Goal: Check status: Check status

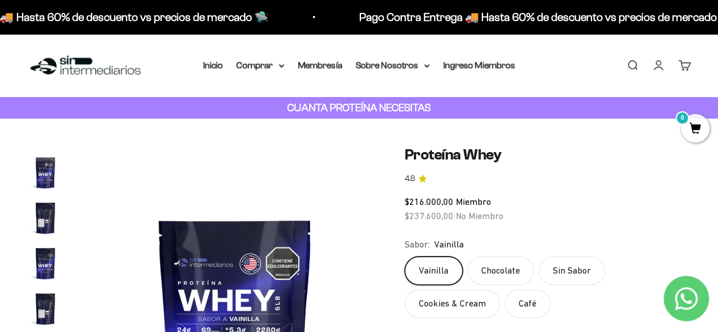
click at [660, 64] on link "Iniciar sesión" at bounding box center [658, 65] width 12 height 12
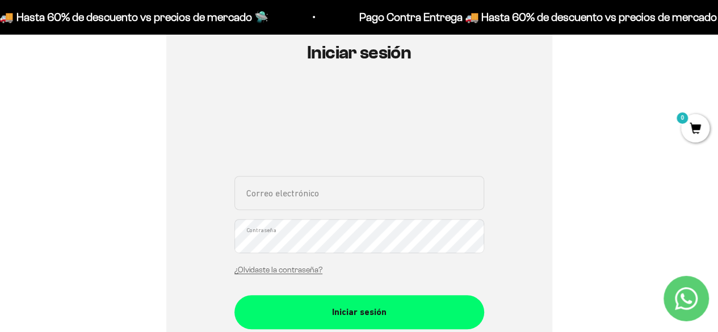
scroll to position [132, 0]
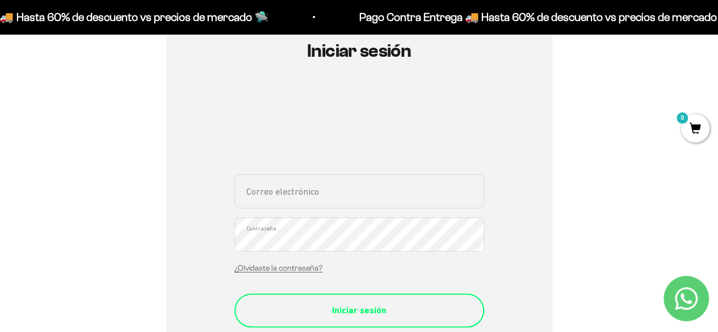
type input "[PERSON_NAME][EMAIL_ADDRESS][DOMAIN_NAME]"
click at [355, 304] on div "Iniciar sesión" at bounding box center [359, 310] width 204 height 15
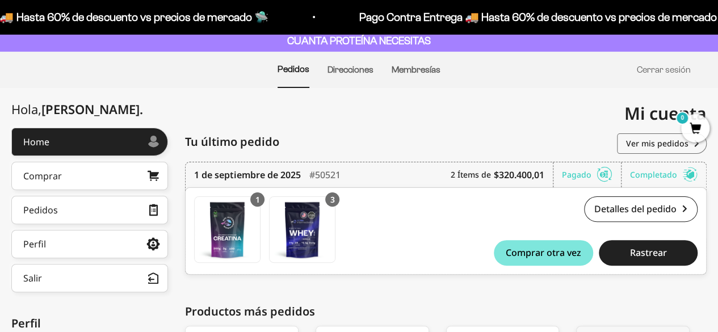
scroll to position [94, 0]
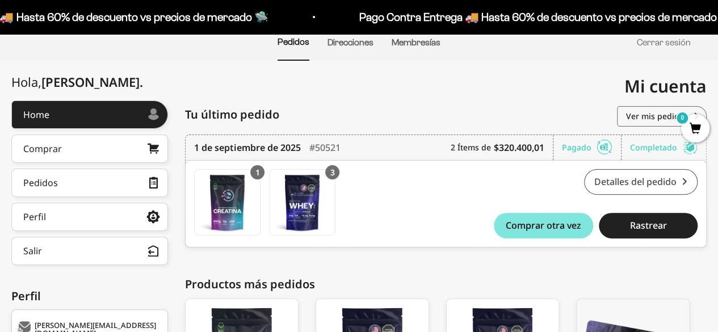
click at [608, 186] on link "Detalles del pedido" at bounding box center [641, 182] width 114 height 26
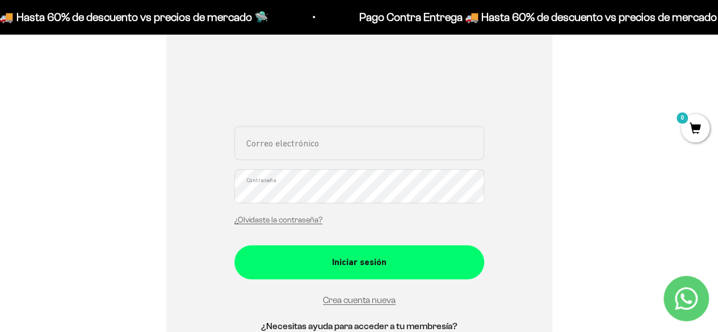
scroll to position [274, 0]
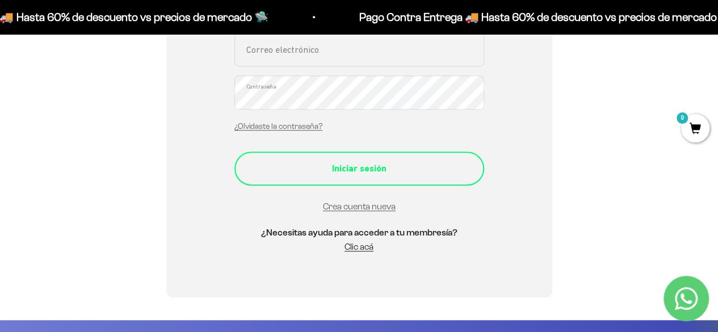
type input "karen.cano07@hotmail.com"
click at [413, 158] on button "Iniciar sesión" at bounding box center [359, 169] width 250 height 34
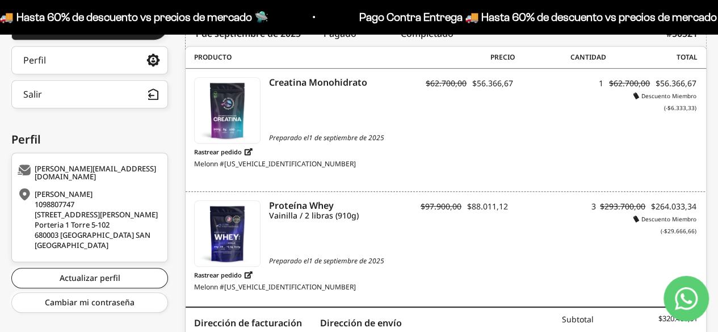
scroll to position [255, 0]
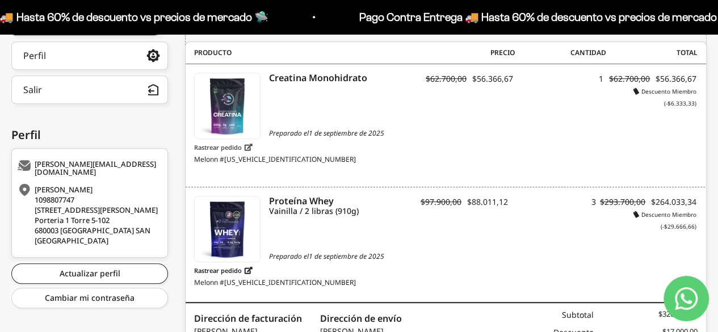
click at [240, 147] on link "Rastrear pedido" at bounding box center [223, 147] width 58 height 14
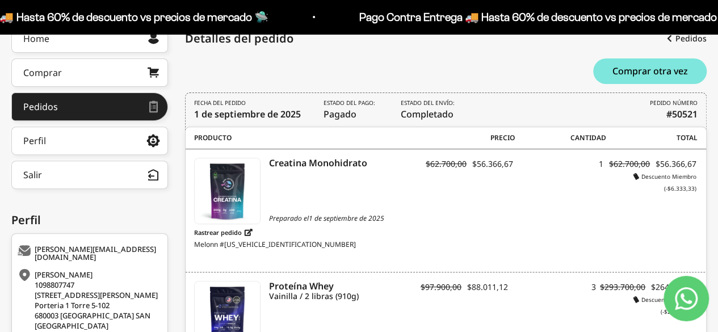
scroll to position [189, 0]
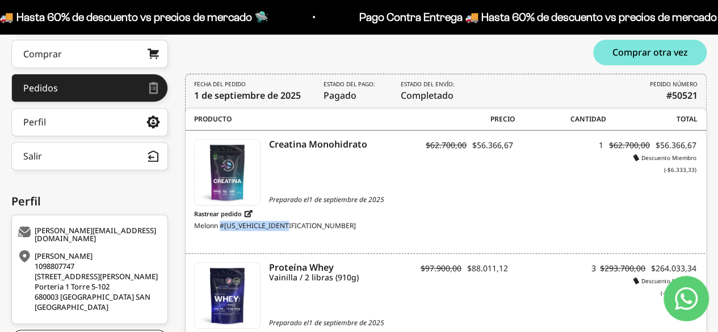
drag, startPoint x: 358, startPoint y: 211, endPoint x: 284, endPoint y: 215, distance: 73.9
click at [284, 215] on div "Preparado el [DATE] Rastrear pedido Melonn #[US_VEHICLE_IDENTIFICATION_NUMBER]" at bounding box center [307, 213] width 226 height 36
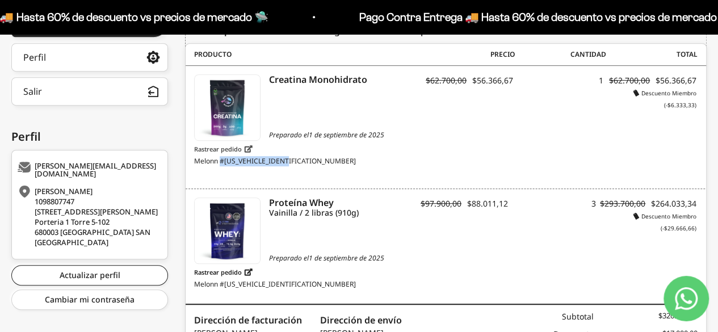
scroll to position [255, 0]
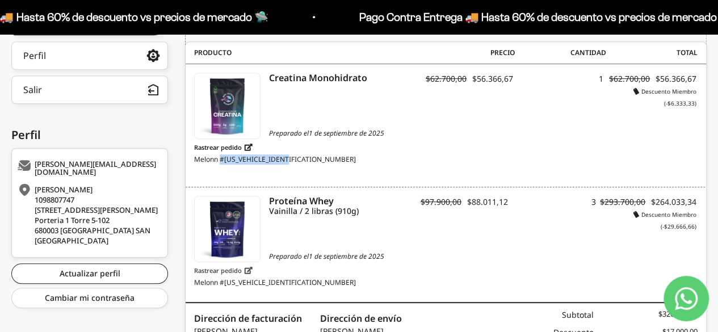
click at [205, 263] on link "Rastrear pedido" at bounding box center [223, 270] width 58 height 14
